Goal: Register for event/course

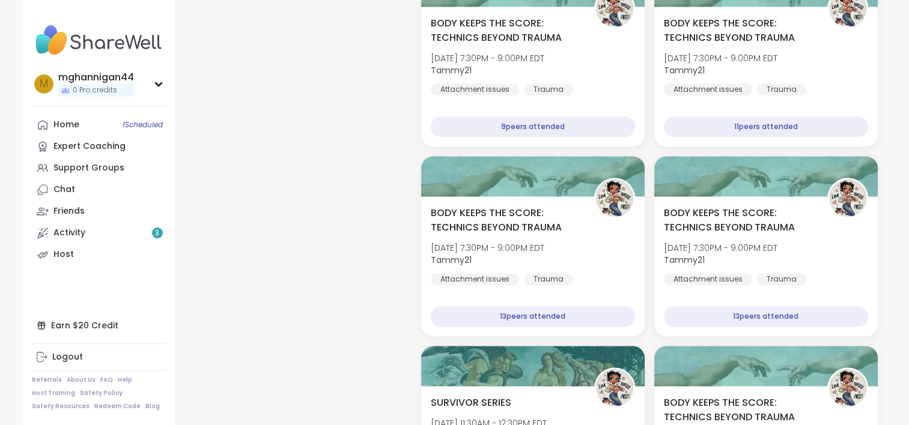
click at [80, 39] on img at bounding box center [99, 40] width 134 height 42
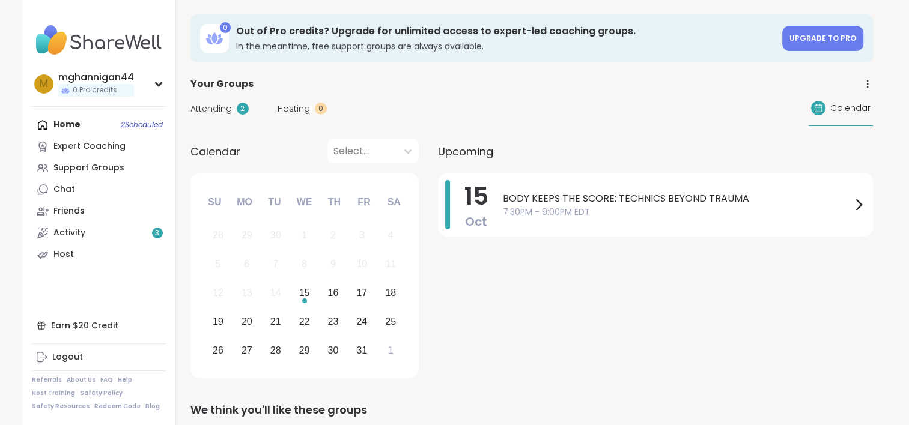
click at [90, 38] on img at bounding box center [99, 40] width 134 height 42
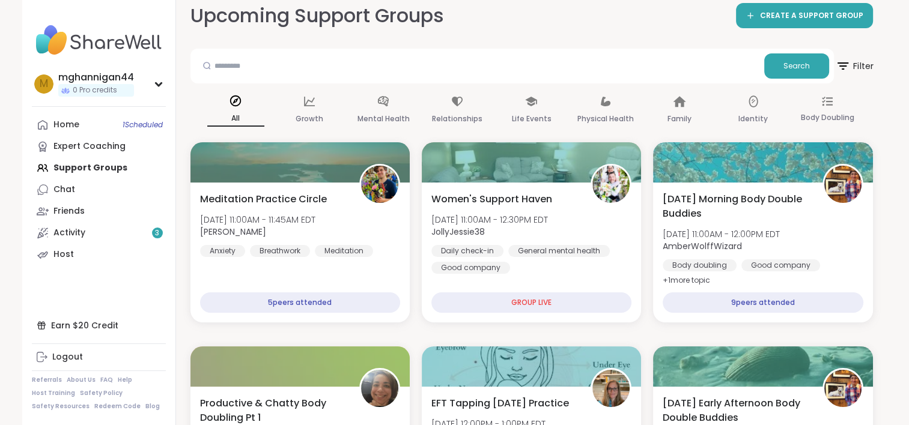
click at [857, 67] on span "Filter" at bounding box center [854, 66] width 38 height 30
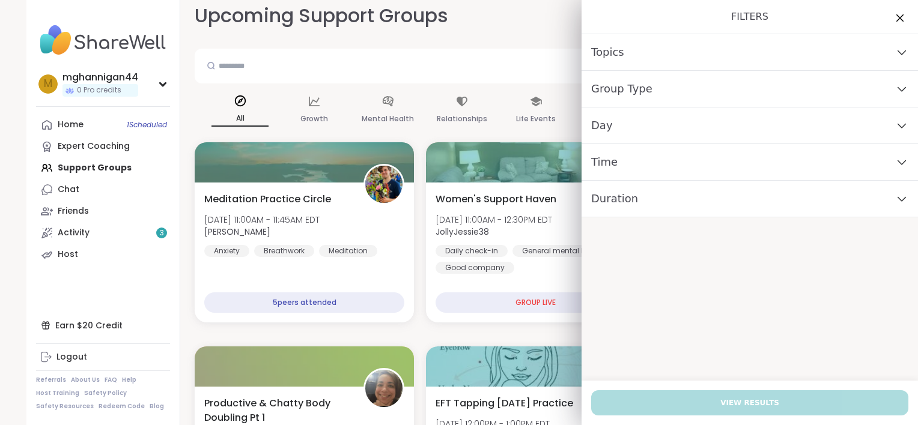
click at [668, 124] on div "Day" at bounding box center [749, 126] width 336 height 37
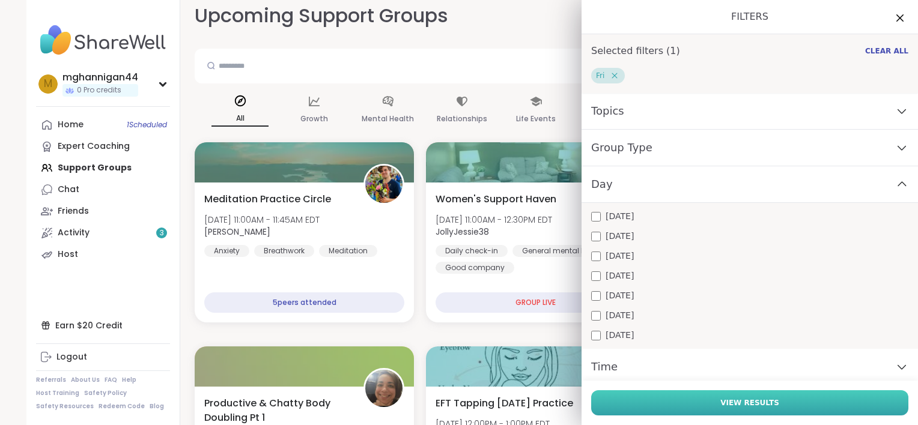
click at [681, 404] on button "View Results" at bounding box center [749, 402] width 317 height 25
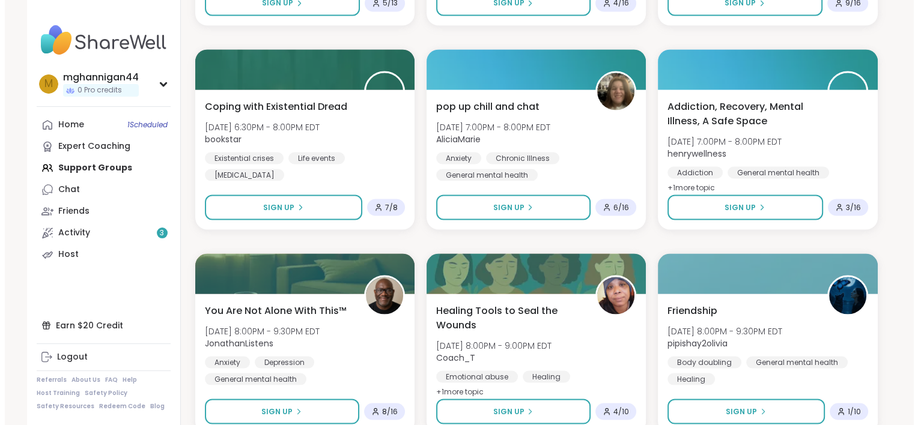
scroll to position [2230, 0]
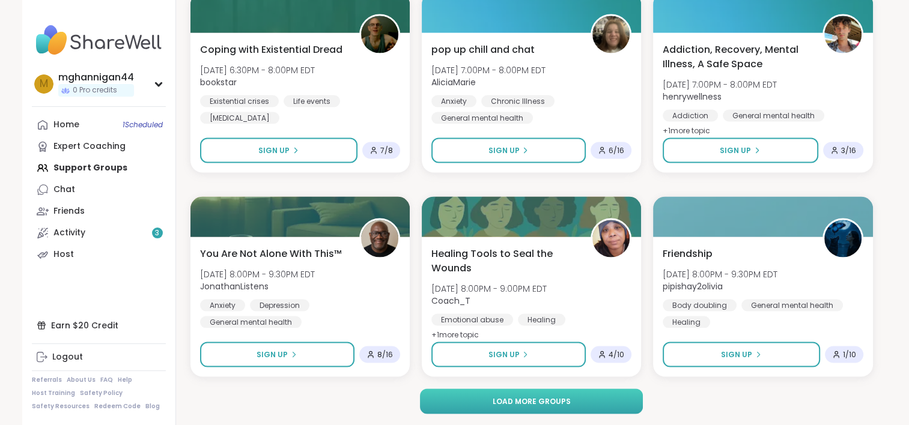
click at [574, 405] on button "Load more groups" at bounding box center [531, 401] width 223 height 25
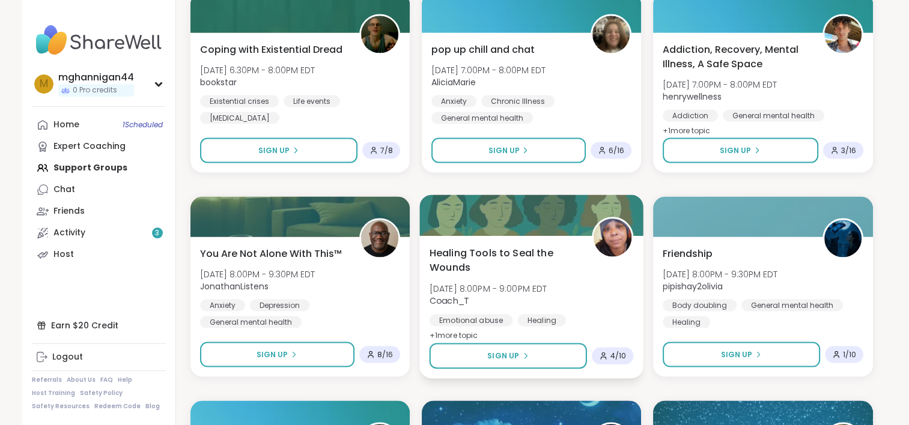
click at [500, 250] on span "Healing Tools to Seal the Wounds" at bounding box center [503, 259] width 149 height 29
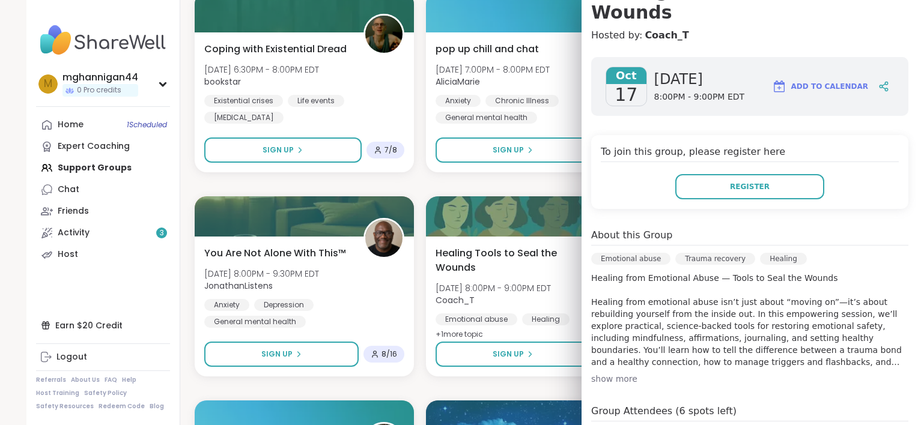
scroll to position [120, 0]
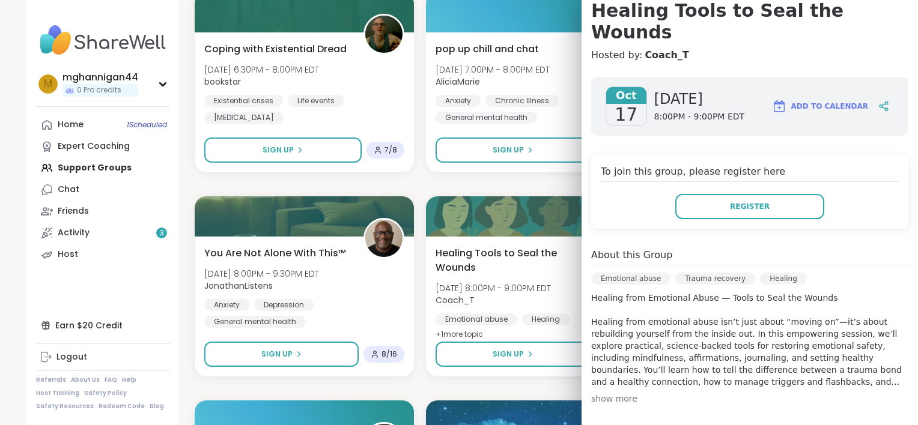
click at [615, 393] on div "show more" at bounding box center [749, 399] width 317 height 12
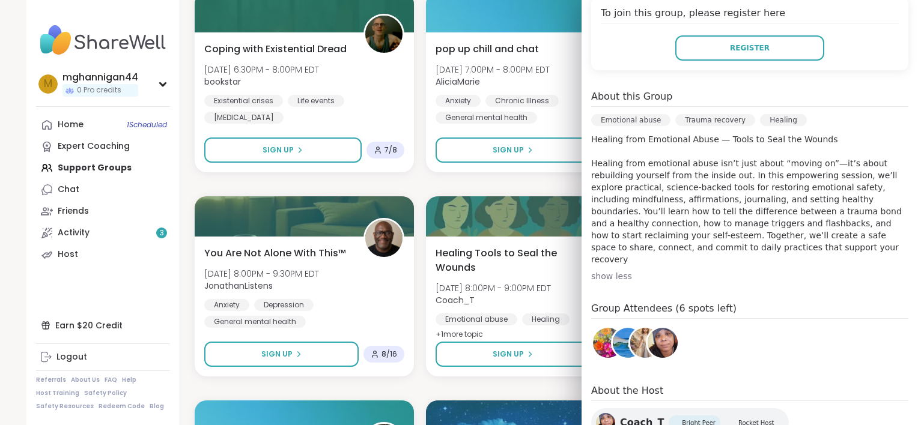
scroll to position [350, 0]
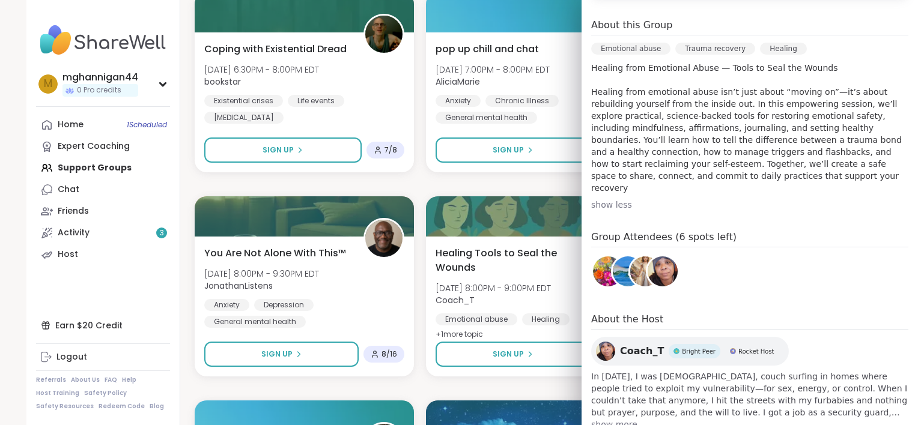
click at [594, 419] on span "show more" at bounding box center [749, 425] width 317 height 12
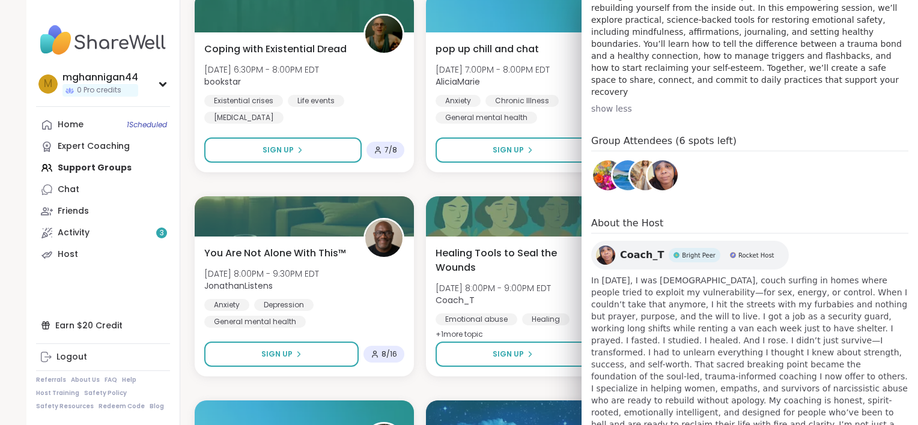
click at [622, 248] on span "Coach_T" at bounding box center [642, 255] width 44 height 14
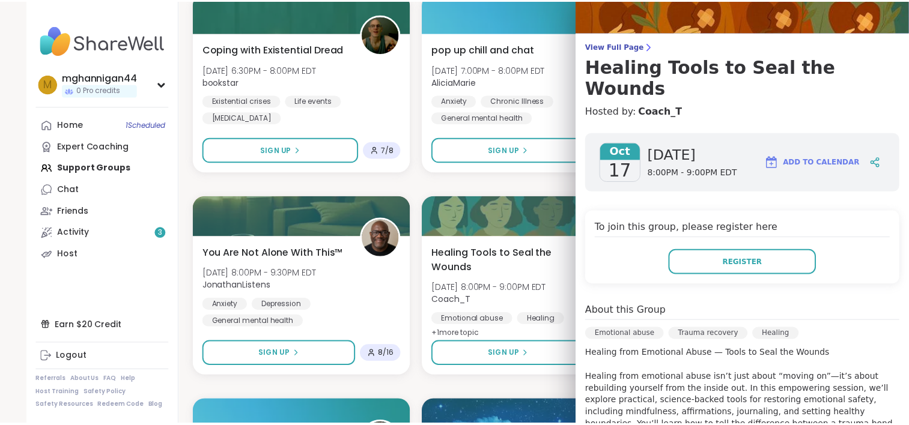
scroll to position [0, 0]
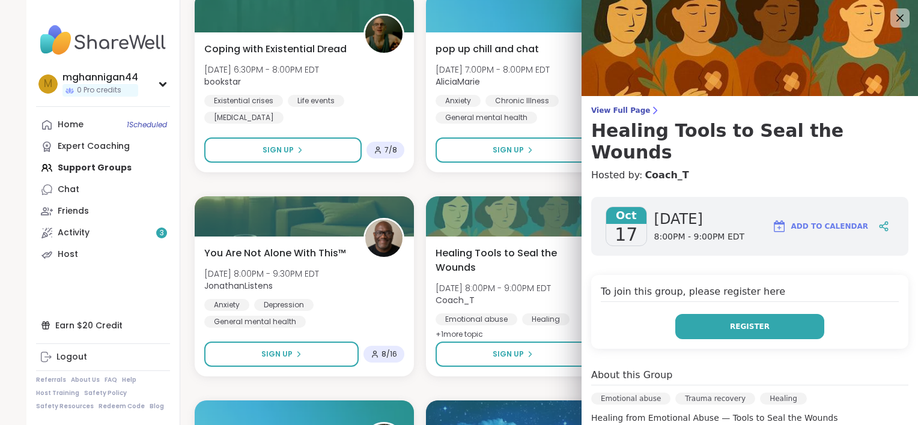
click at [782, 314] on button "Register" at bounding box center [749, 326] width 149 height 25
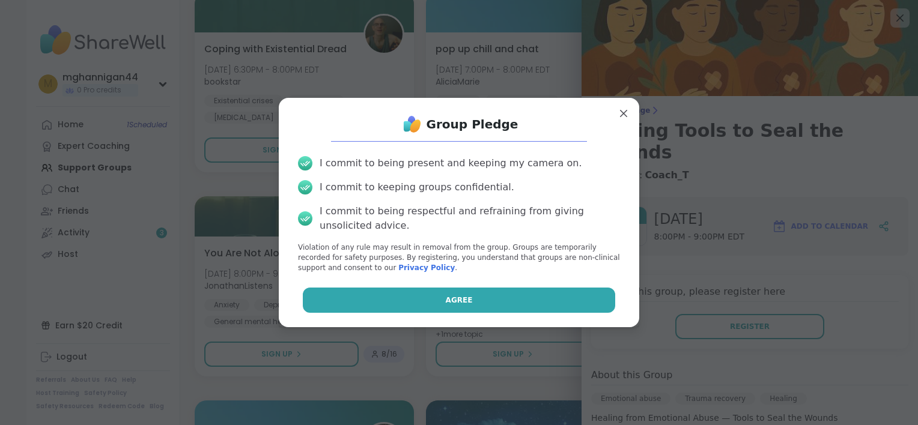
click at [432, 303] on button "Agree" at bounding box center [459, 300] width 313 height 25
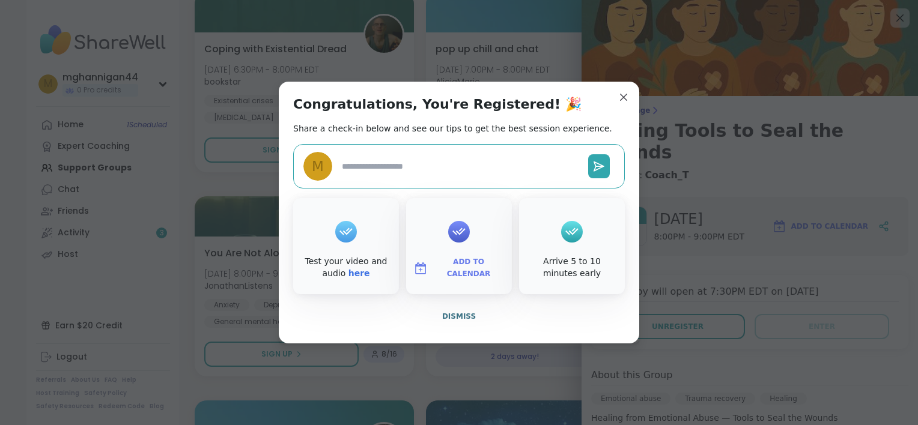
type textarea "*"
click at [466, 270] on span "Add to Calendar" at bounding box center [468, 267] width 72 height 23
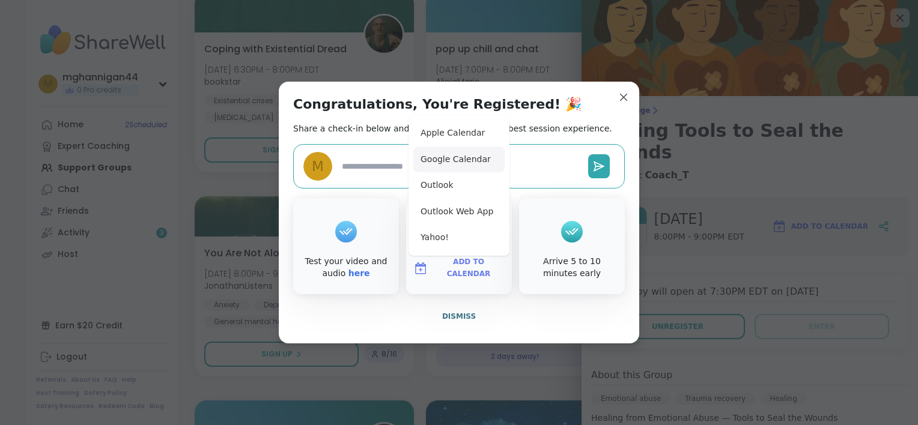
click at [456, 154] on button "Google Calendar" at bounding box center [458, 160] width 91 height 26
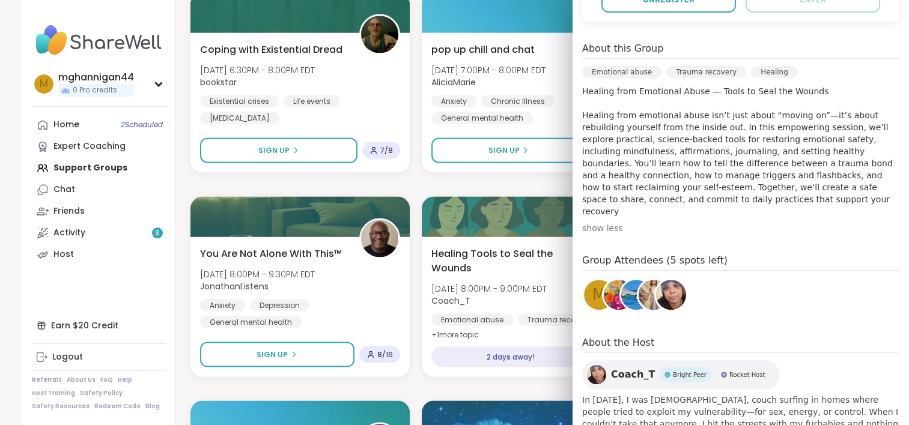
scroll to position [420, 0]
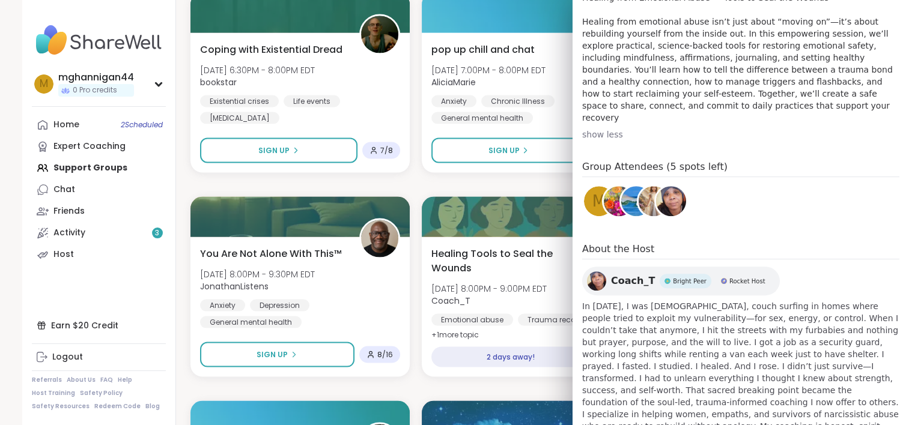
click at [615, 274] on span "Coach_T" at bounding box center [633, 281] width 44 height 14
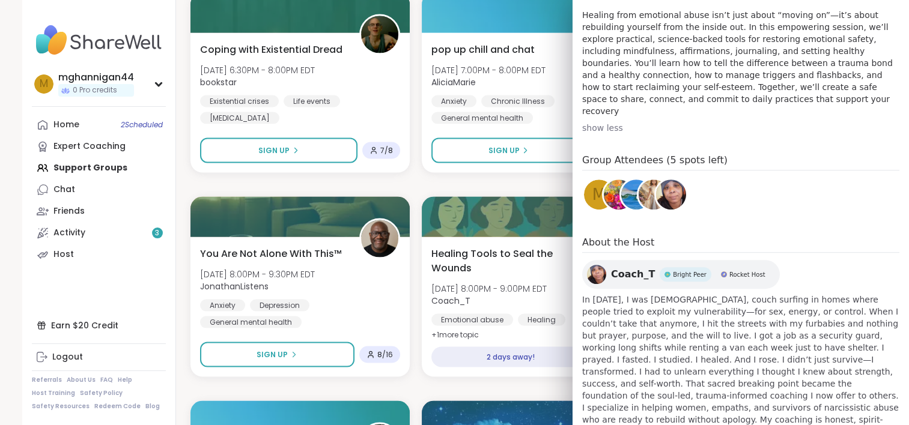
scroll to position [446, 0]
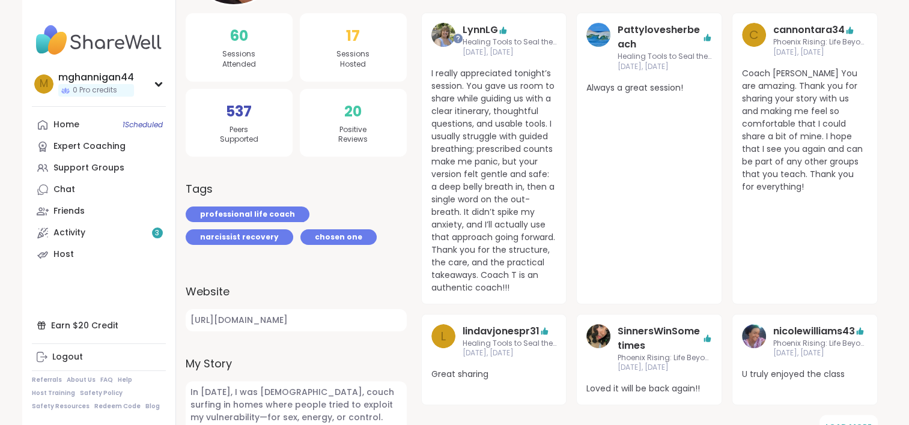
scroll to position [300, 0]
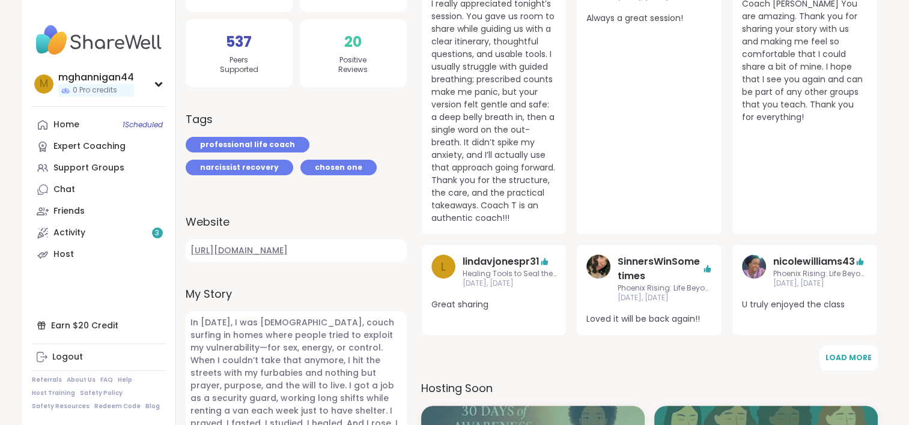
click at [332, 250] on link "https://www.youtube.com/@phoenixesrisingacademy" at bounding box center [296, 251] width 221 height 22
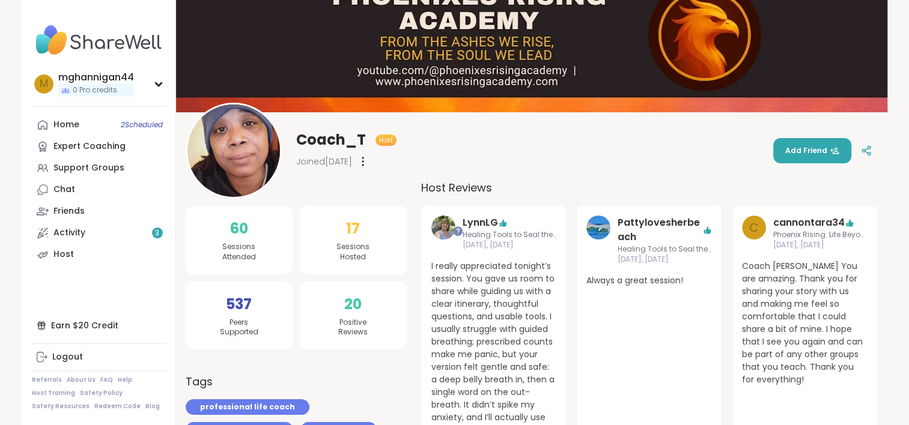
scroll to position [0, 0]
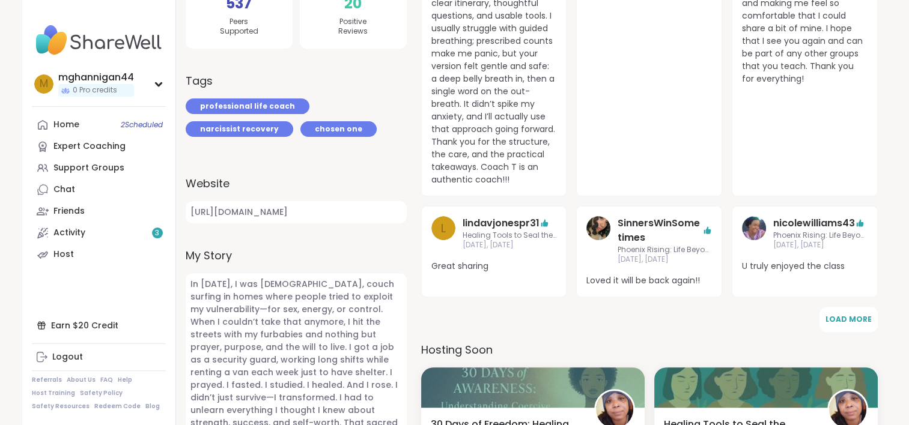
scroll to position [360, 0]
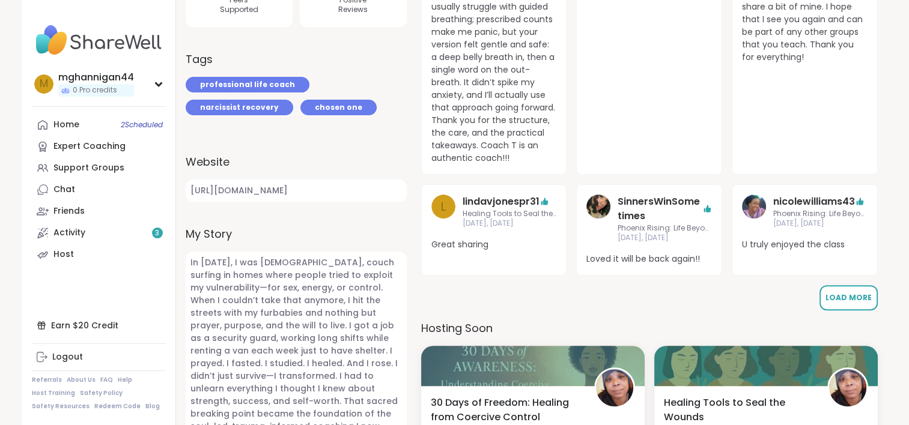
click at [859, 289] on button "Load More" at bounding box center [848, 297] width 58 height 25
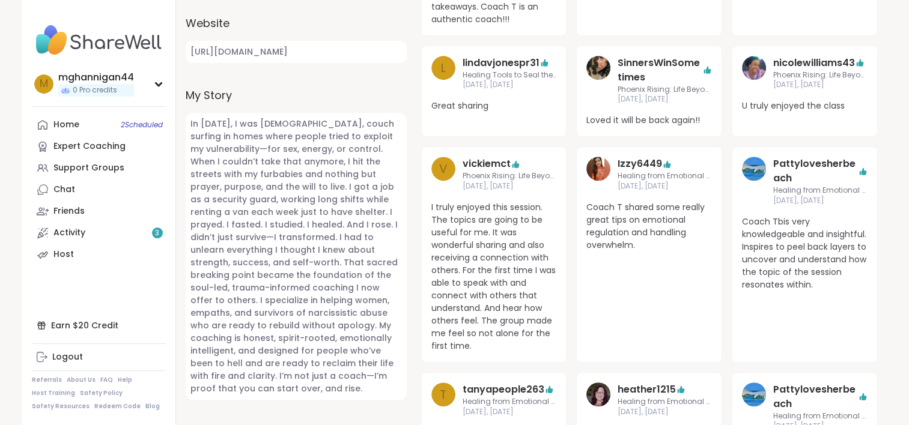
scroll to position [601, 0]
